Goal: Book appointment/travel/reservation

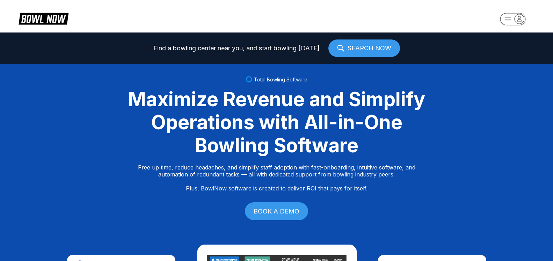
click at [520, 20] on icon "button" at bounding box center [518, 18] width 9 height 9
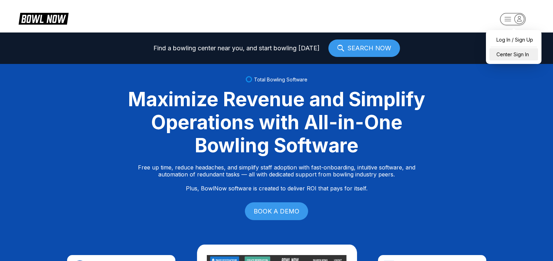
click at [518, 57] on div "Center Sign In" at bounding box center [513, 54] width 49 height 12
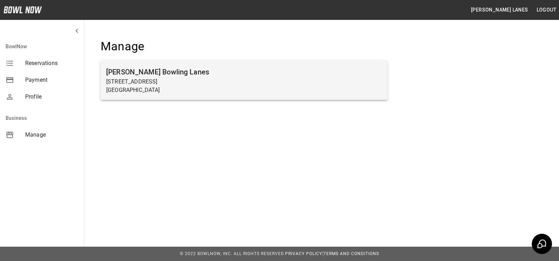
click at [163, 83] on p "7245 Big Beaver Blvd" at bounding box center [244, 82] width 276 height 8
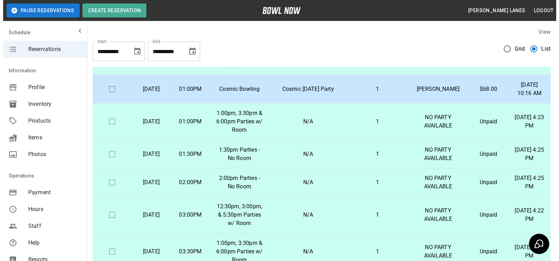
scroll to position [606, 0]
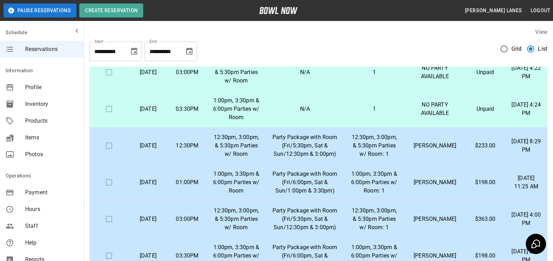
click at [437, 150] on p "[PERSON_NAME]" at bounding box center [435, 145] width 50 height 8
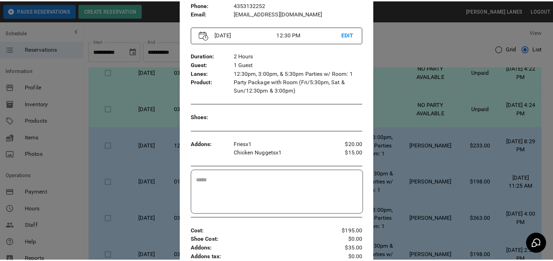
scroll to position [178, 0]
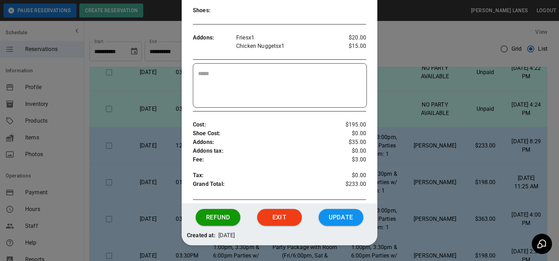
click at [388, 66] on div at bounding box center [279, 130] width 559 height 261
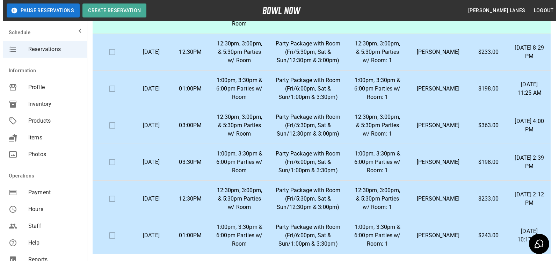
scroll to position [107, 0]
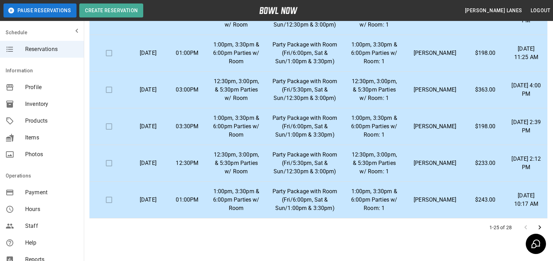
click at [445, 198] on p "[PERSON_NAME]" at bounding box center [435, 200] width 50 height 8
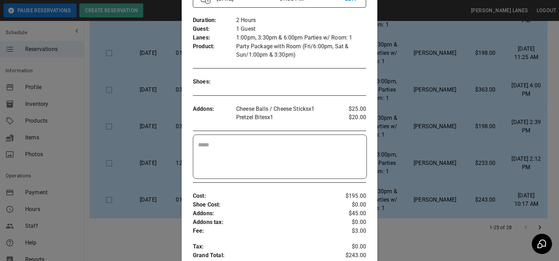
click at [412, 62] on div at bounding box center [279, 130] width 559 height 261
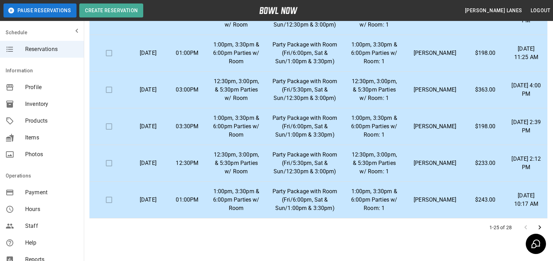
scroll to position [0, 0]
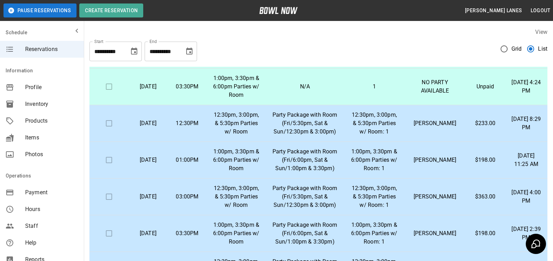
click at [180, 45] on div "**********" at bounding box center [171, 52] width 52 height 20
click at [188, 48] on icon "Choose date, selected date is Nov 7, 2025" at bounding box center [189, 50] width 6 height 7
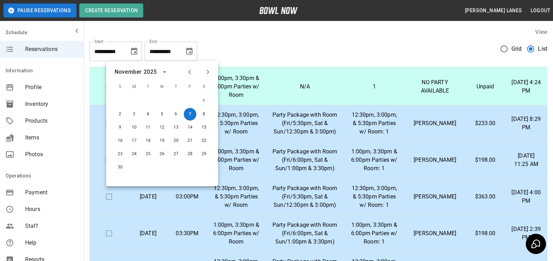
click at [211, 71] on icon "Next month" at bounding box center [208, 72] width 8 height 8
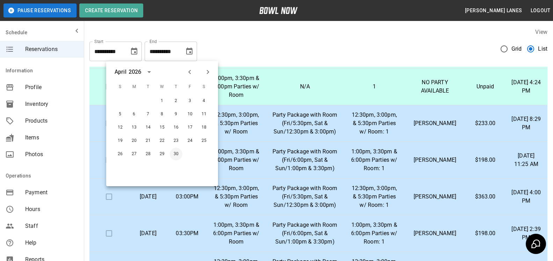
click at [174, 151] on button "30" at bounding box center [176, 154] width 13 height 13
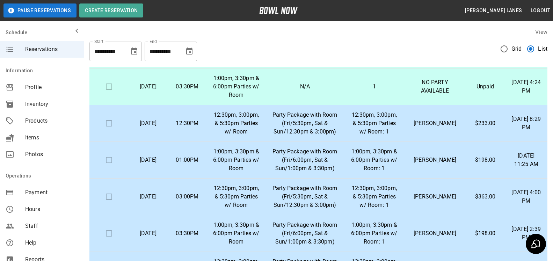
type input "**********"
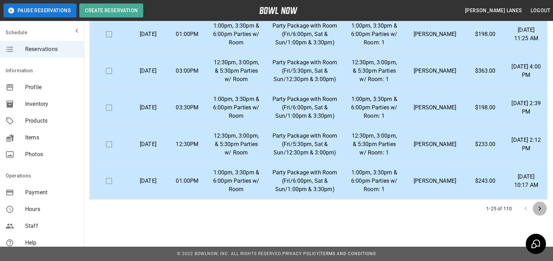
click at [542, 208] on icon "Go to next page" at bounding box center [539, 208] width 8 height 8
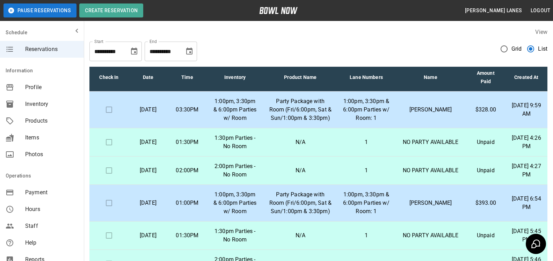
scroll to position [0, 0]
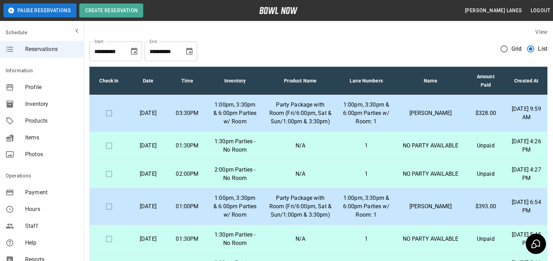
click at [435, 117] on p "[PERSON_NAME]" at bounding box center [431, 113] width 60 height 8
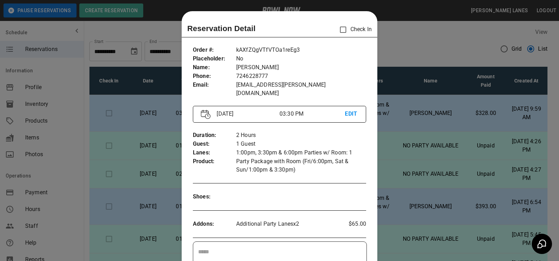
drag, startPoint x: 411, startPoint y: 103, endPoint x: 399, endPoint y: 97, distance: 12.8
click at [410, 103] on div at bounding box center [279, 130] width 559 height 261
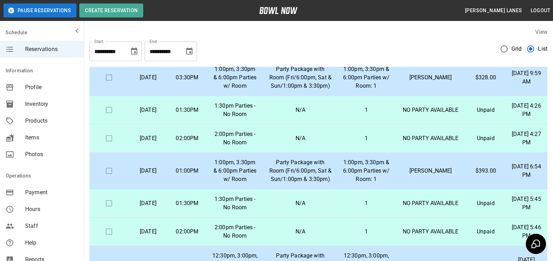
scroll to position [71, 0]
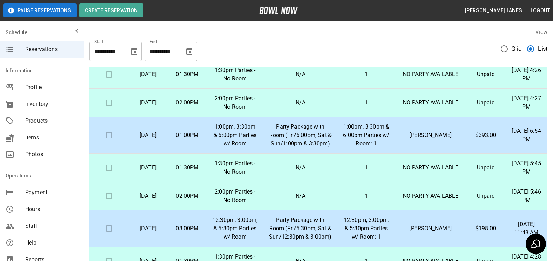
click at [442, 139] on p "[PERSON_NAME]" at bounding box center [431, 135] width 60 height 8
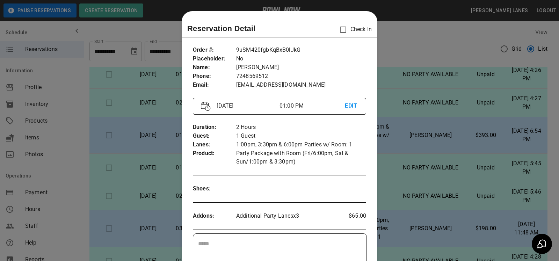
click at [443, 158] on div at bounding box center [279, 130] width 559 height 261
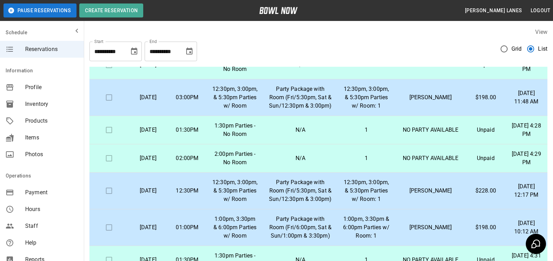
scroll to position [214, 0]
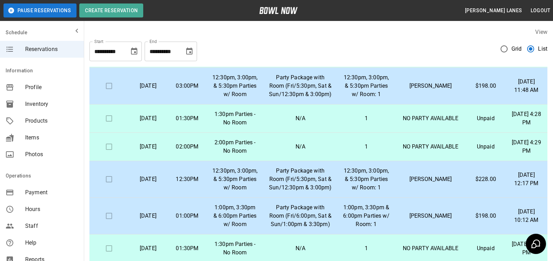
click at [402, 104] on td "[PERSON_NAME]" at bounding box center [430, 86] width 71 height 37
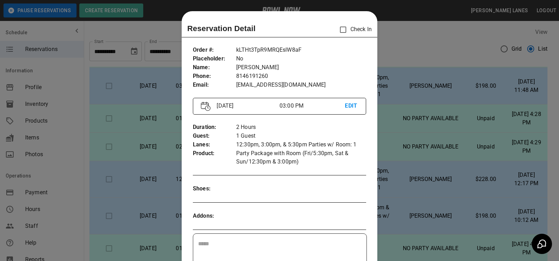
click at [435, 121] on div at bounding box center [279, 130] width 559 height 261
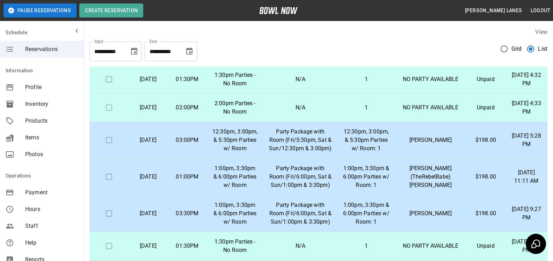
scroll to position [712, 0]
click at [207, 159] on td "03:00PM" at bounding box center [187, 140] width 39 height 37
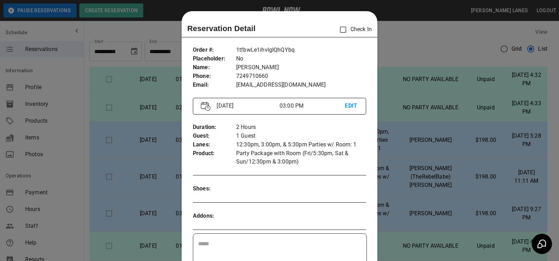
click at [500, 165] on div at bounding box center [279, 130] width 559 height 261
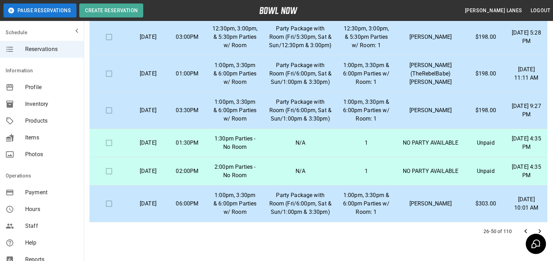
scroll to position [126, 0]
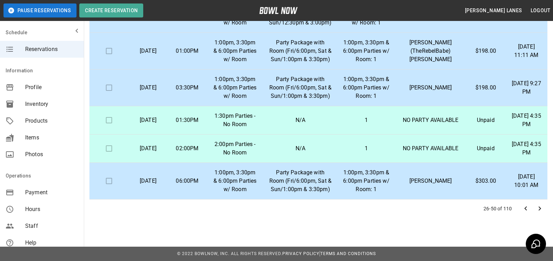
click at [547, 210] on div "26-50 of 110" at bounding box center [318, 208] width 458 height 18
click at [542, 209] on icon "Go to next page" at bounding box center [539, 208] width 8 height 8
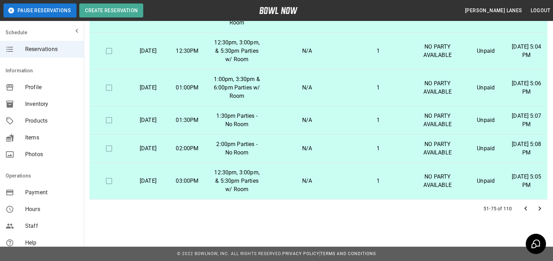
click at [538, 211] on icon "Go to next page" at bounding box center [539, 208] width 8 height 8
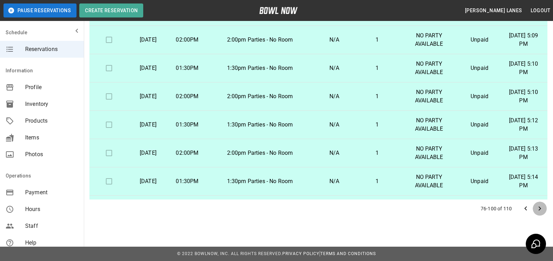
click at [540, 206] on icon "Go to next page" at bounding box center [539, 208] width 8 height 8
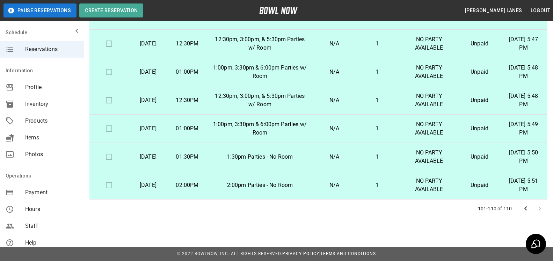
scroll to position [0, 0]
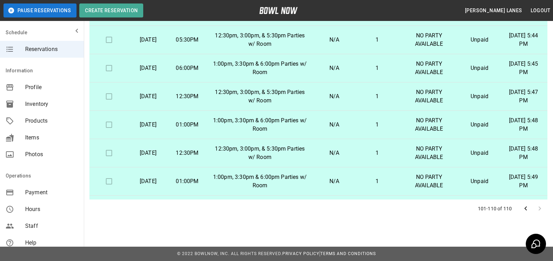
click at [525, 212] on icon "Go to previous page" at bounding box center [525, 208] width 8 height 8
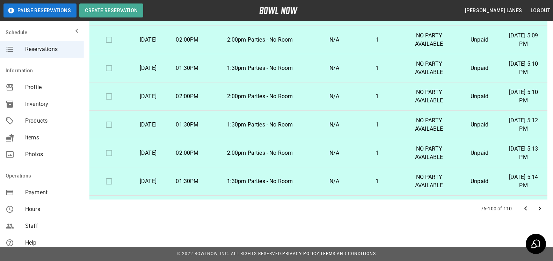
click at [525, 212] on icon "Go to previous page" at bounding box center [525, 208] width 8 height 8
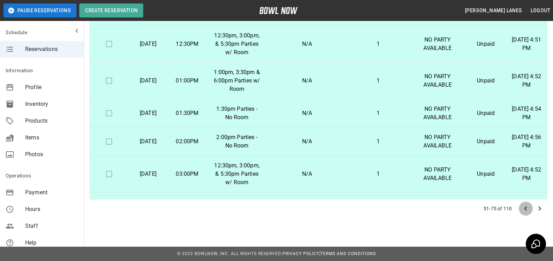
click at [525, 212] on icon "Go to previous page" at bounding box center [525, 208] width 8 height 8
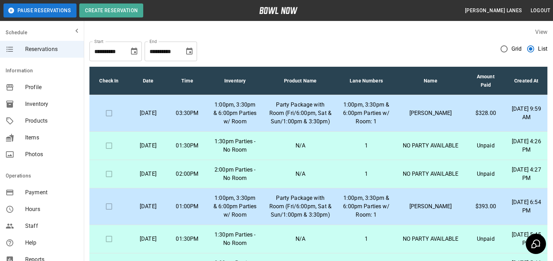
scroll to position [126, 0]
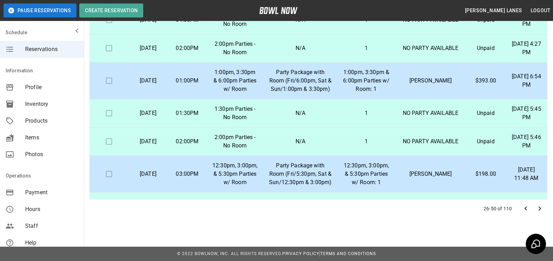
click at [526, 208] on icon "Go to previous page" at bounding box center [525, 208] width 8 height 8
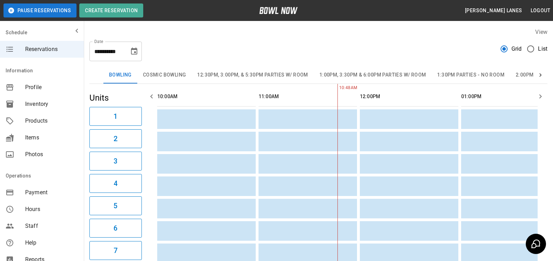
scroll to position [0, 101]
click at [539, 75] on icon at bounding box center [540, 75] width 7 height 7
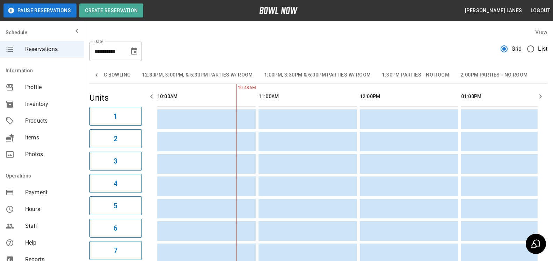
click at [539, 75] on div "Bowling Cosmic Bowling 12:30pm, 3:00pm, & 5:30pm Parties w/ Room 1:00pm, 3:30pm…" at bounding box center [318, 75] width 458 height 17
click at [95, 72] on icon at bounding box center [96, 75] width 7 height 7
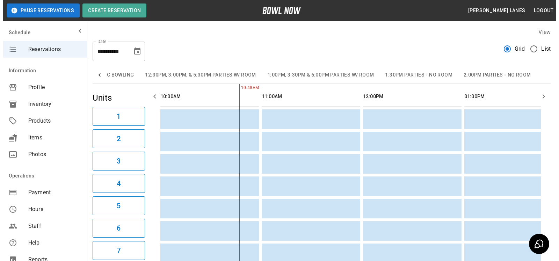
scroll to position [0, 0]
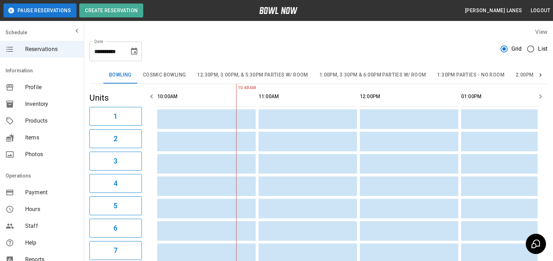
click at [542, 49] on span "List" at bounding box center [542, 49] width 9 height 8
click at [162, 75] on button "Cosmic Bowling" at bounding box center [164, 75] width 54 height 17
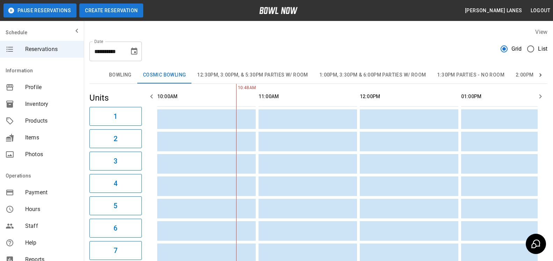
click at [115, 10] on button "Create Reservation" at bounding box center [111, 10] width 64 height 14
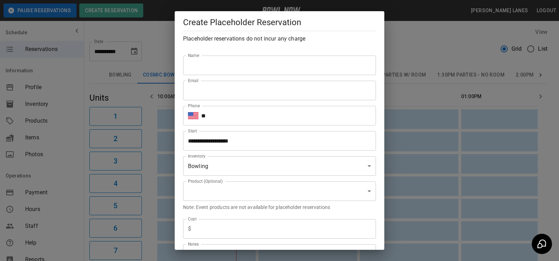
click at [215, 65] on input "Name" at bounding box center [279, 66] width 193 height 20
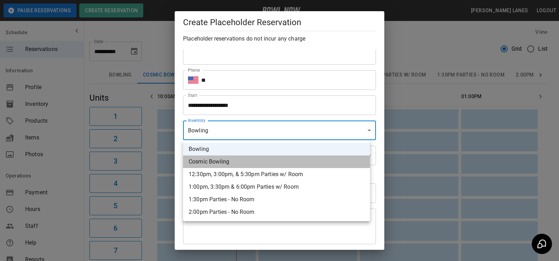
click at [231, 162] on li "Cosmic Bowling" at bounding box center [276, 161] width 187 height 13
type input "**********"
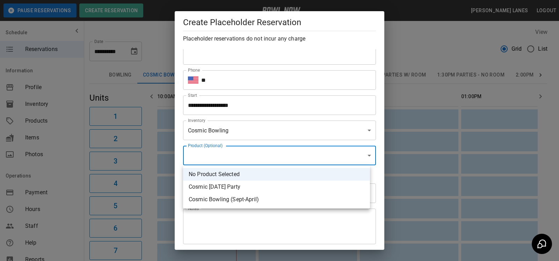
click at [243, 186] on li "Cosmic [DATE] Party" at bounding box center [276, 187] width 187 height 13
type input "**********"
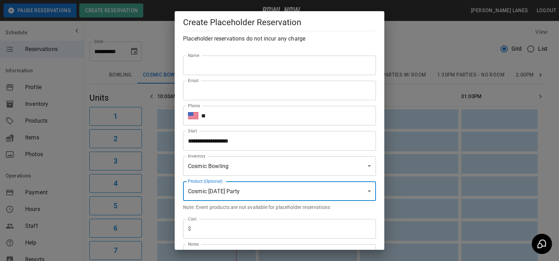
click at [237, 55] on div "Name Name" at bounding box center [276, 59] width 198 height 31
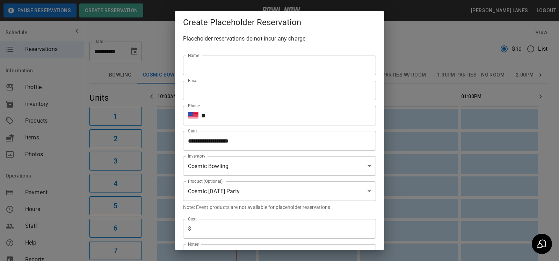
click at [234, 62] on input "Name" at bounding box center [279, 66] width 193 height 20
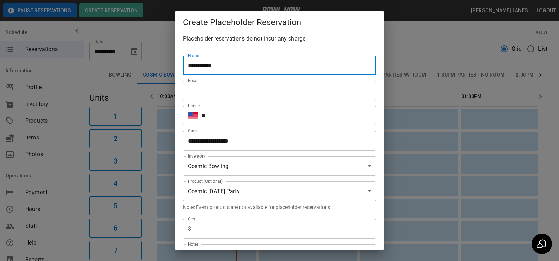
type input "**********"
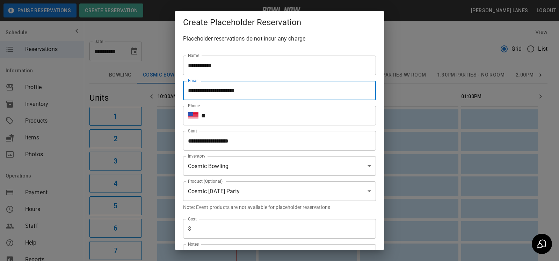
type input "**********"
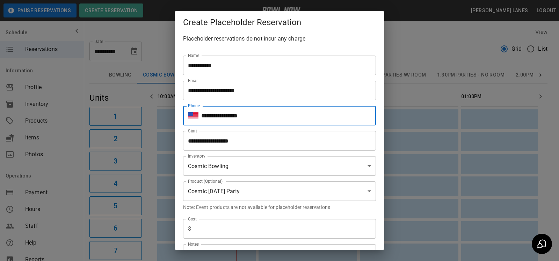
type input "**********"
click at [252, 143] on input "**********" at bounding box center [277, 141] width 188 height 20
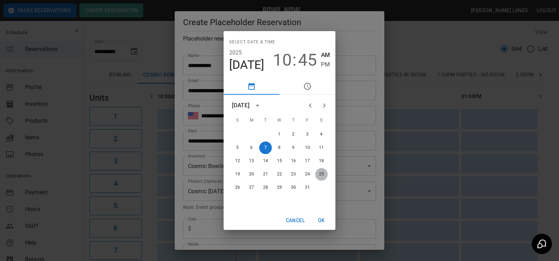
click at [323, 174] on button "25" at bounding box center [321, 174] width 13 height 13
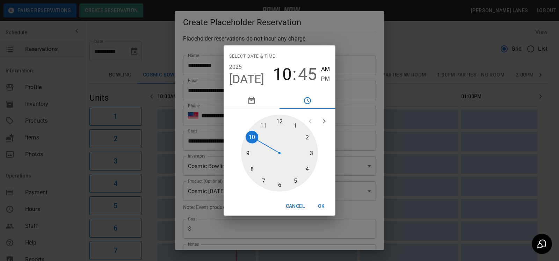
click at [292, 128] on div at bounding box center [279, 153] width 77 height 77
click at [276, 122] on div at bounding box center [279, 153] width 77 height 77
click at [323, 79] on span "PM" at bounding box center [325, 78] width 9 height 9
type input "**********"
click at [322, 204] on button "OK" at bounding box center [321, 206] width 22 height 13
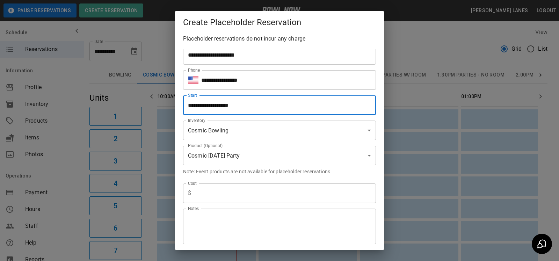
scroll to position [71, 0]
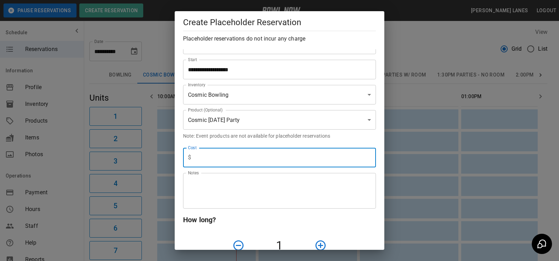
click at [262, 164] on input "text" at bounding box center [285, 158] width 182 height 20
type input "*"
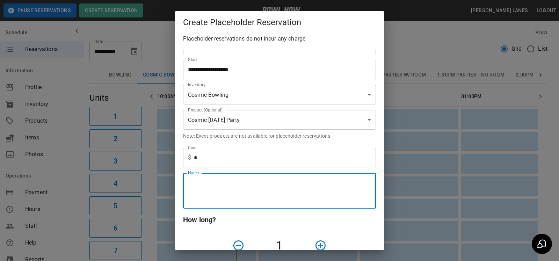
click at [259, 191] on textarea "Notes" at bounding box center [279, 191] width 183 height 24
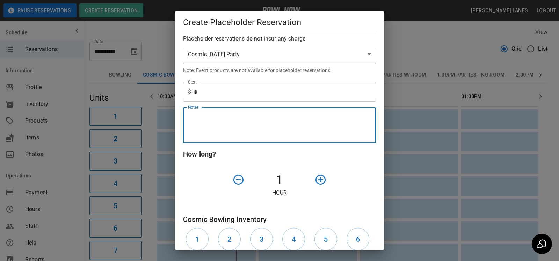
scroll to position [142, 0]
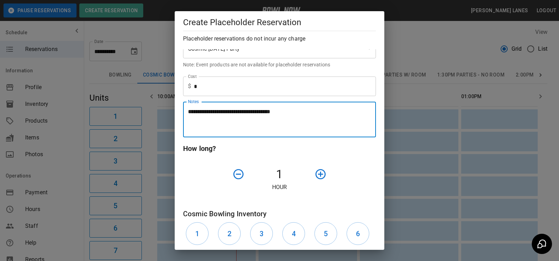
type textarea "**********"
click at [342, 177] on div at bounding box center [336, 174] width 48 height 18
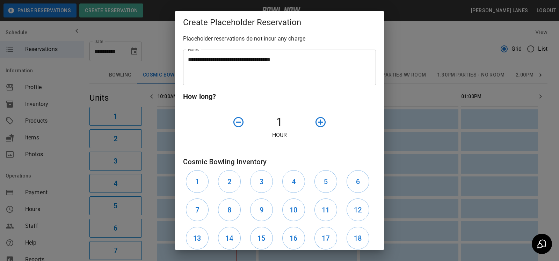
scroll to position [214, 0]
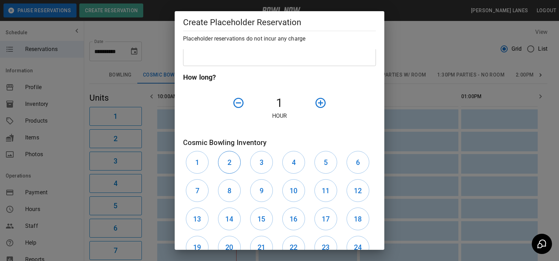
click at [234, 161] on button "2" at bounding box center [229, 162] width 23 height 23
click at [261, 164] on h6 "3" at bounding box center [261, 162] width 4 height 11
click at [322, 103] on icon "button" at bounding box center [320, 103] width 12 height 12
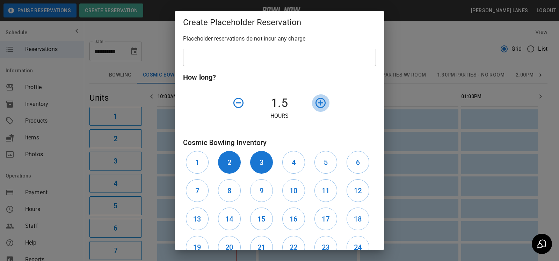
click at [317, 104] on icon "button" at bounding box center [320, 103] width 10 height 10
click at [316, 104] on icon "button" at bounding box center [320, 103] width 10 height 10
click at [239, 104] on icon "button" at bounding box center [238, 103] width 12 height 12
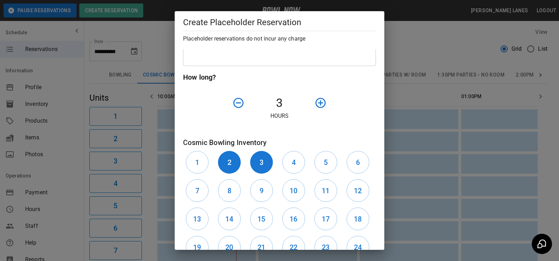
click at [339, 79] on h6 "How long?" at bounding box center [279, 77] width 193 height 11
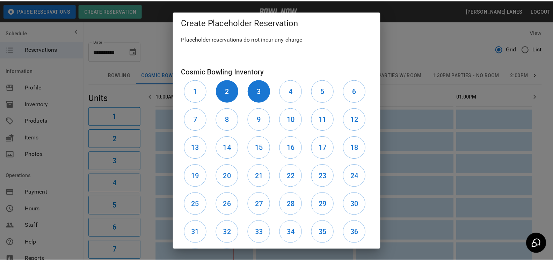
scroll to position [351, 0]
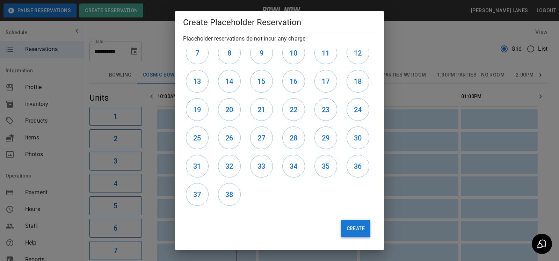
click at [350, 228] on button "Create" at bounding box center [355, 228] width 29 height 17
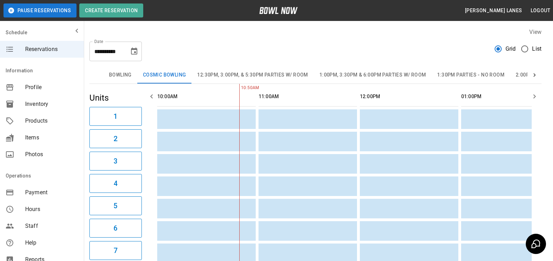
scroll to position [0, 0]
click at [541, 52] on span "List" at bounding box center [542, 49] width 9 height 8
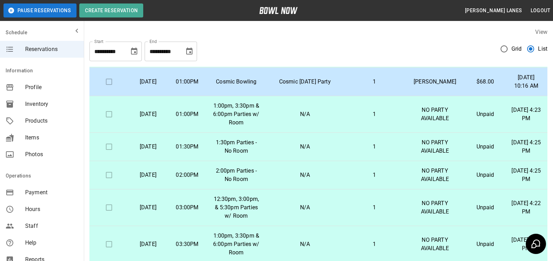
scroll to position [427, 0]
